Goal: Information Seeking & Learning: Find specific fact

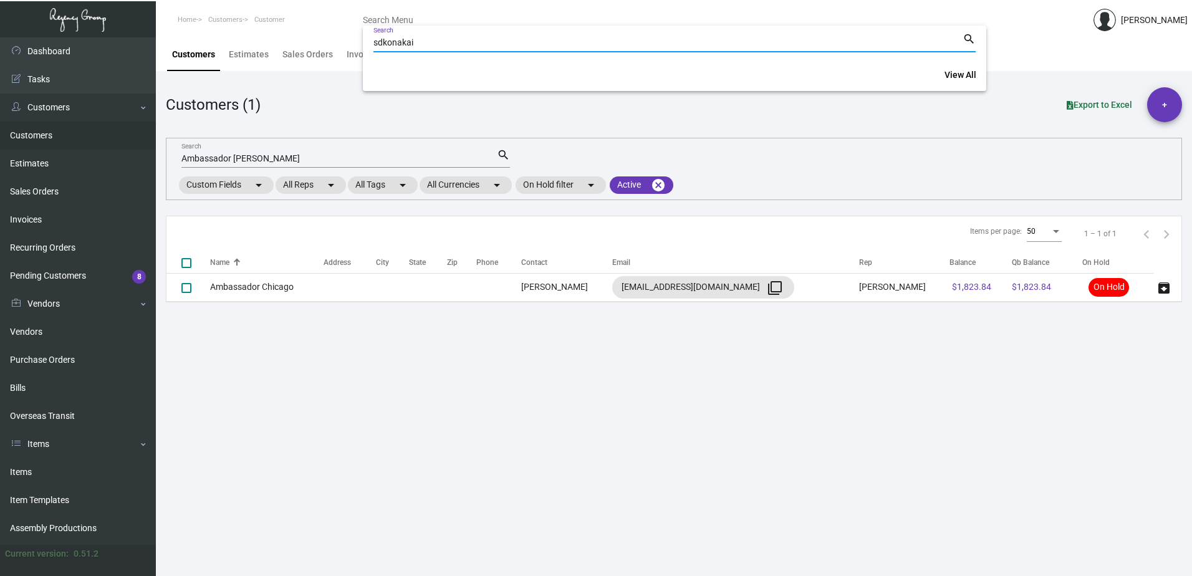
type input "sdkonakai"
click at [955, 72] on span "View All" at bounding box center [961, 75] width 32 height 10
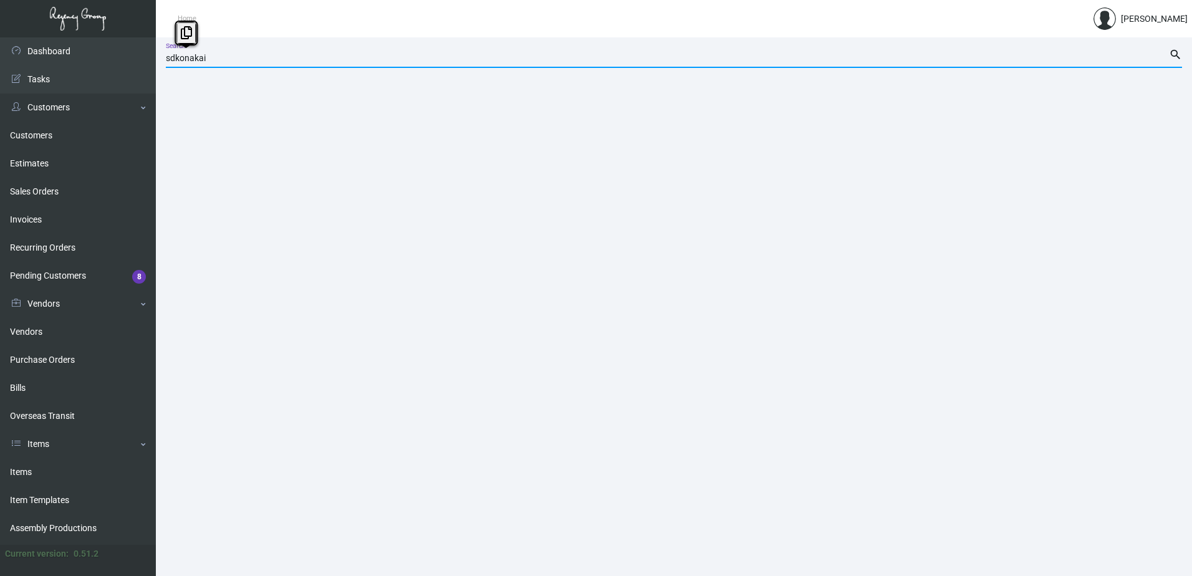
drag, startPoint x: 208, startPoint y: 59, endPoint x: 163, endPoint y: 59, distance: 44.3
click at [163, 59] on main "sdkonakai Search search" at bounding box center [674, 306] width 1036 height 539
drag, startPoint x: 219, startPoint y: 59, endPoint x: 150, endPoint y: 59, distance: 69.2
click at [150, 59] on div "Dashboard Dashboard Tasks Customers Customers Estimates Sales Orders Invoices R…" at bounding box center [596, 306] width 1192 height 539
click at [222, 220] on main "Search search" at bounding box center [674, 306] width 1036 height 539
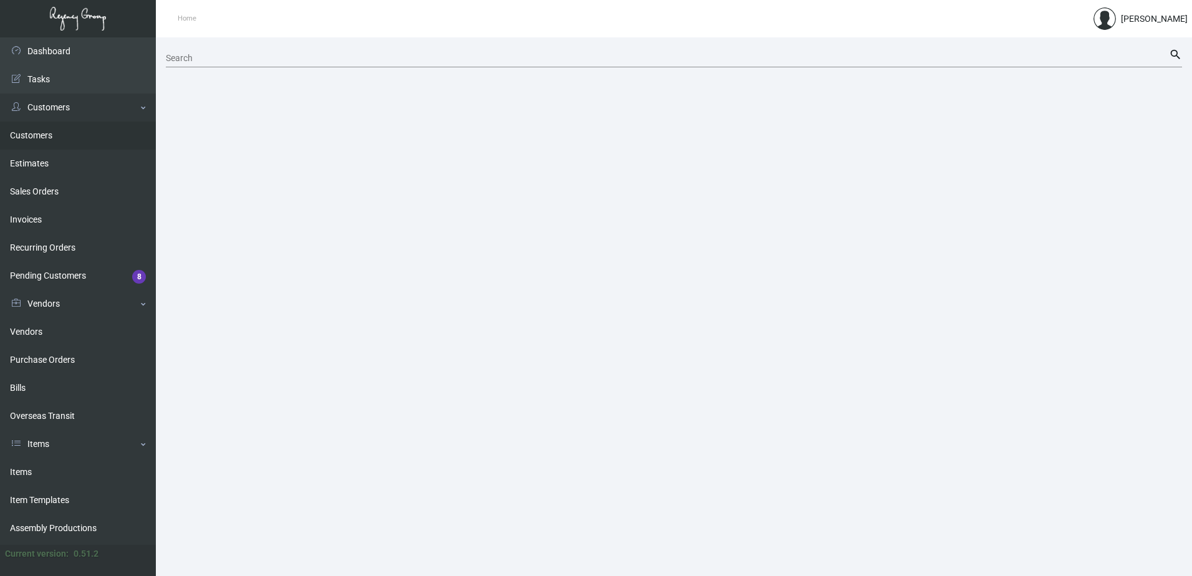
click at [29, 144] on link "Customers" at bounding box center [78, 136] width 156 height 28
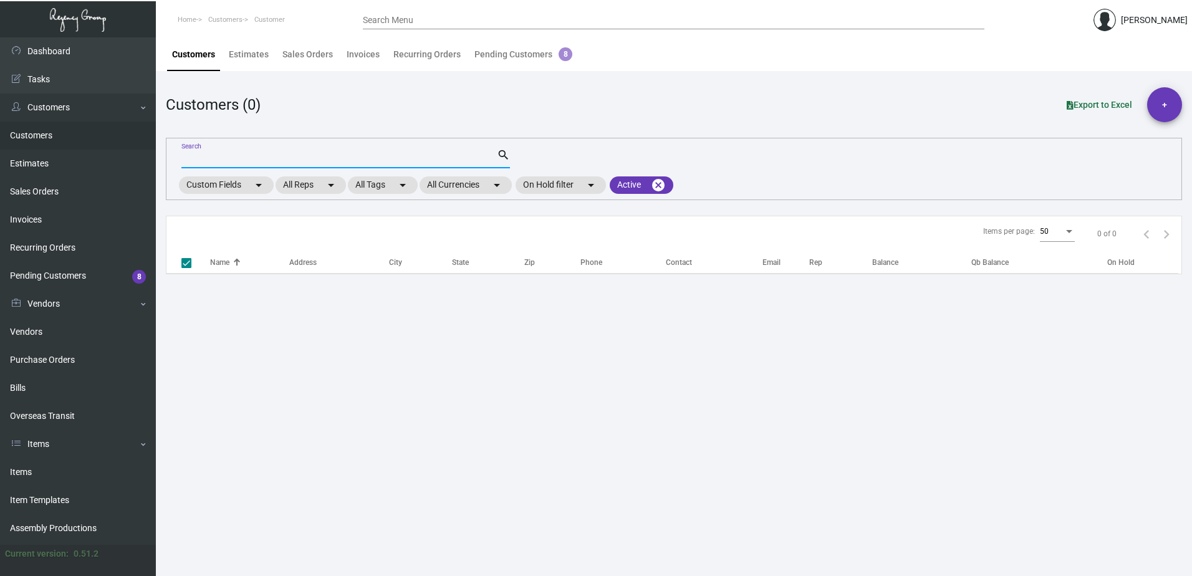
click at [193, 156] on input "Search" at bounding box center [338, 159] width 315 height 10
type input "The Hollywood"
click at [250, 162] on input "The Hollywood" at bounding box center [338, 159] width 315 height 10
click at [54, 138] on link "Customers" at bounding box center [78, 136] width 156 height 28
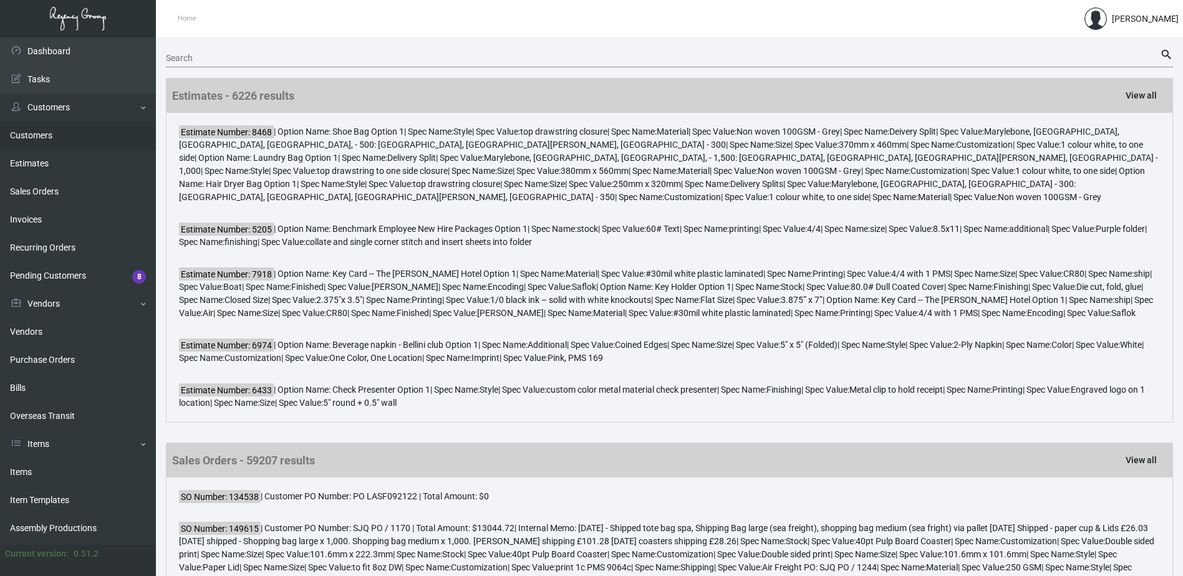
click at [27, 135] on link "Customers" at bounding box center [78, 136] width 156 height 28
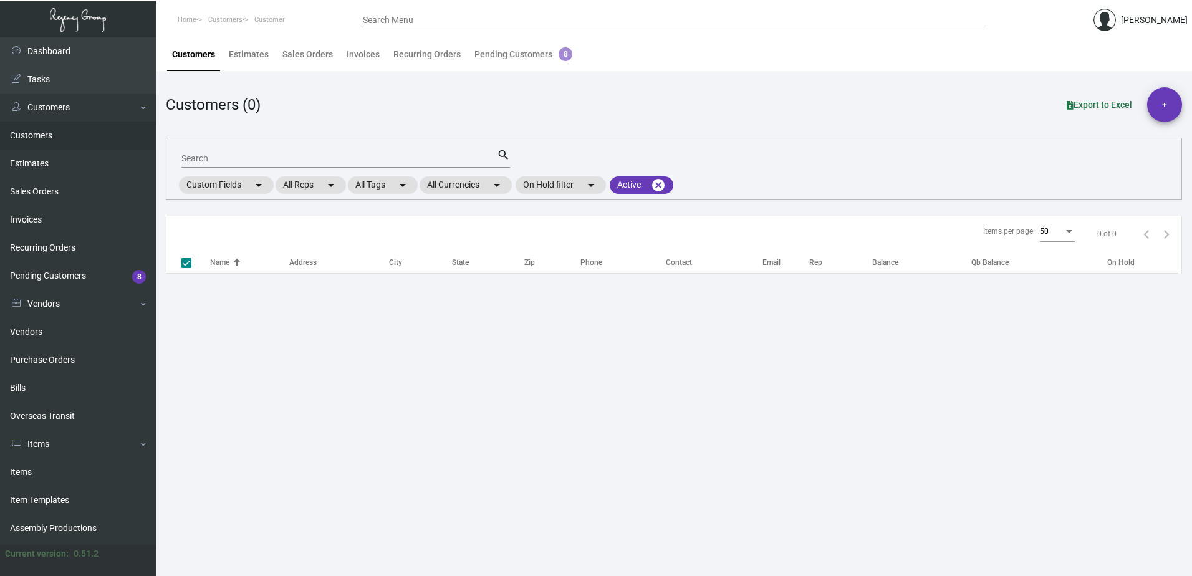
checkbox input "false"
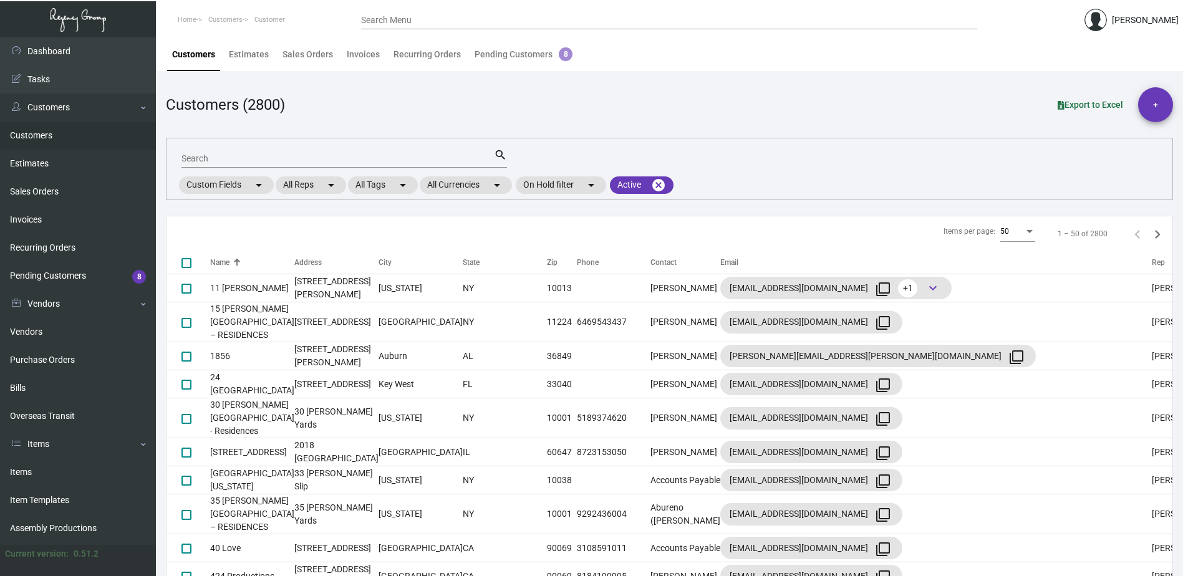
click at [193, 161] on input "Search" at bounding box center [337, 159] width 312 height 10
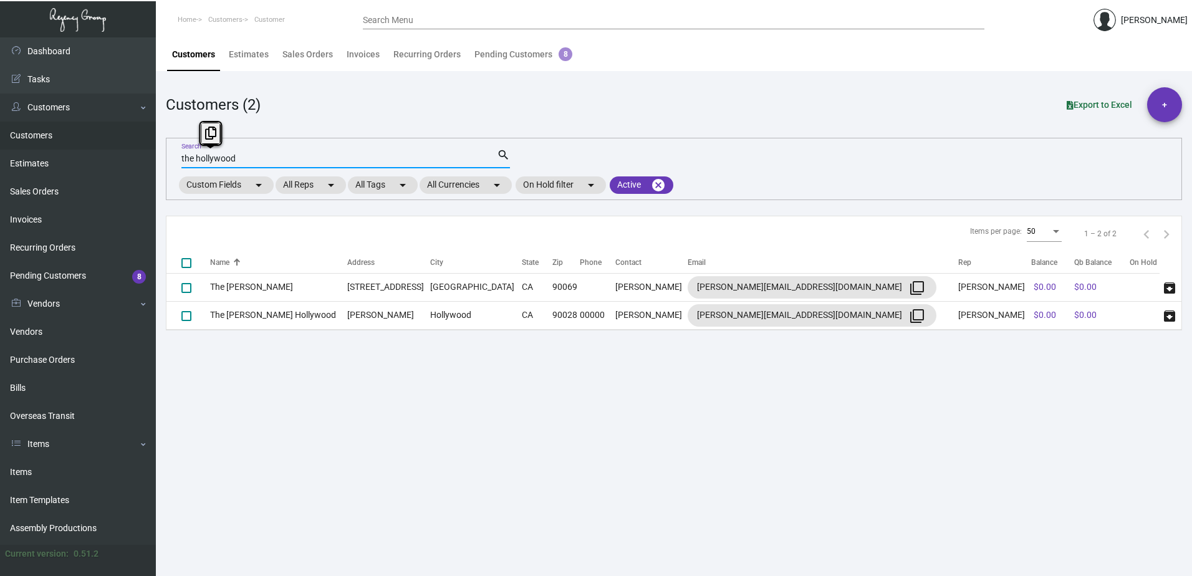
drag, startPoint x: 249, startPoint y: 157, endPoint x: 152, endPoint y: 155, distance: 97.3
click at [152, 155] on div "Dashboard Dashboard Tasks Customers Customers Estimates Sales Orders Invoices R…" at bounding box center [596, 306] width 1192 height 539
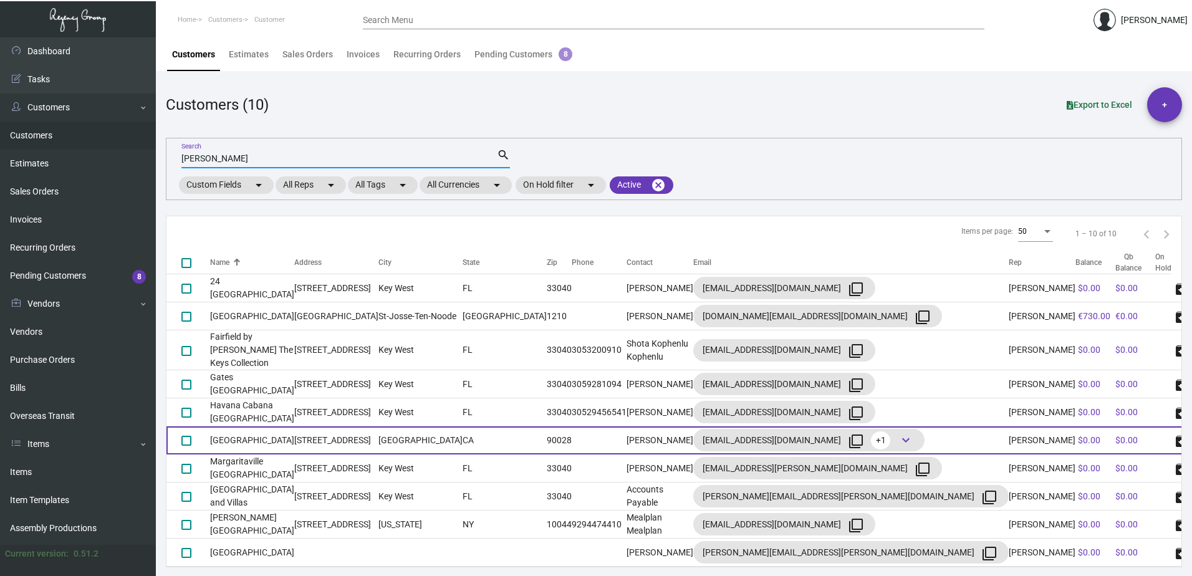
type input "[PERSON_NAME]"
click at [293, 428] on td "[GEOGRAPHIC_DATA]" at bounding box center [252, 440] width 84 height 28
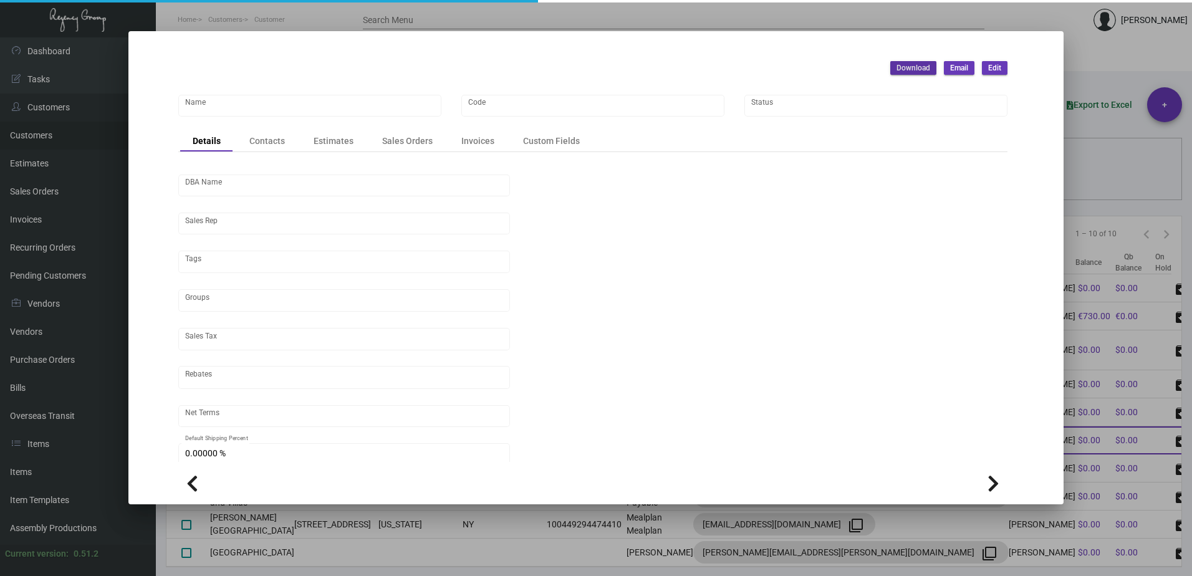
type input "[GEOGRAPHIC_DATA]"
type input "711"
type input "[PERSON_NAME]"
type input "ST CA-[GEOGRAPHIC_DATA]-[GEOGRAPHIC_DATA]"
type input "Net 30"
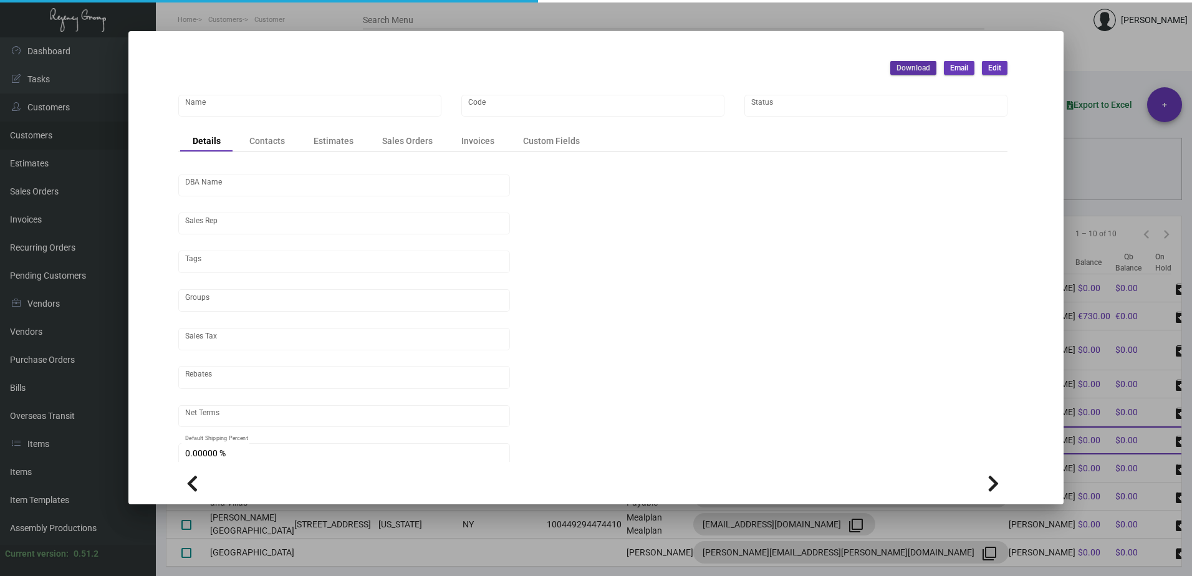
type input "United States Dollar $"
type input "$ 0.00"
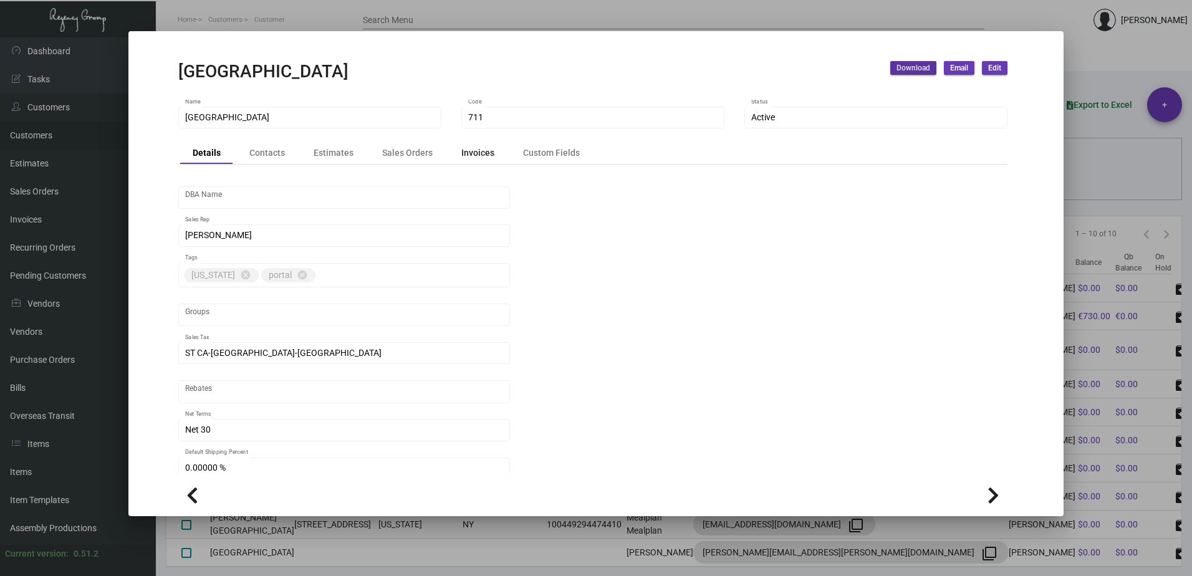
click at [479, 156] on div "Invoices" at bounding box center [477, 153] width 33 height 13
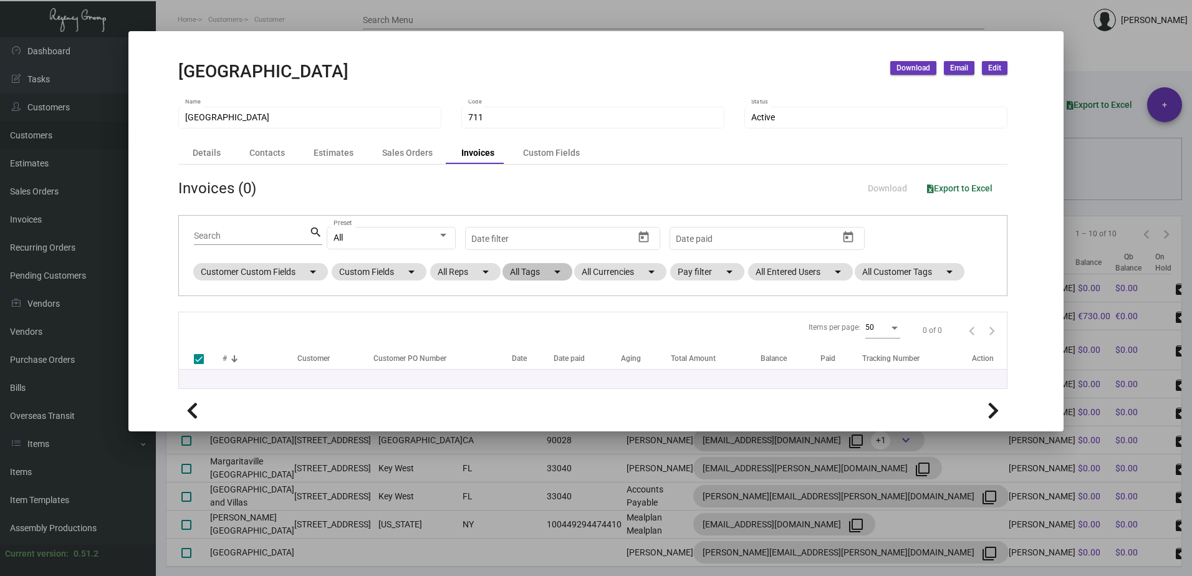
checkbox input "false"
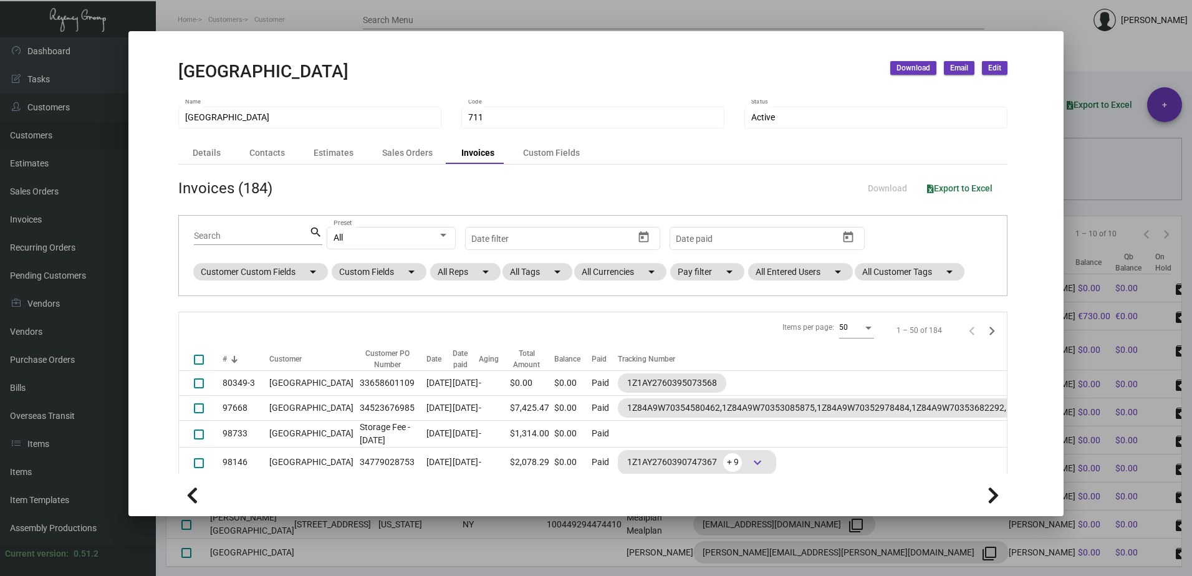
click at [816, 17] on div at bounding box center [596, 288] width 1192 height 576
